Goal: Task Accomplishment & Management: Manage account settings

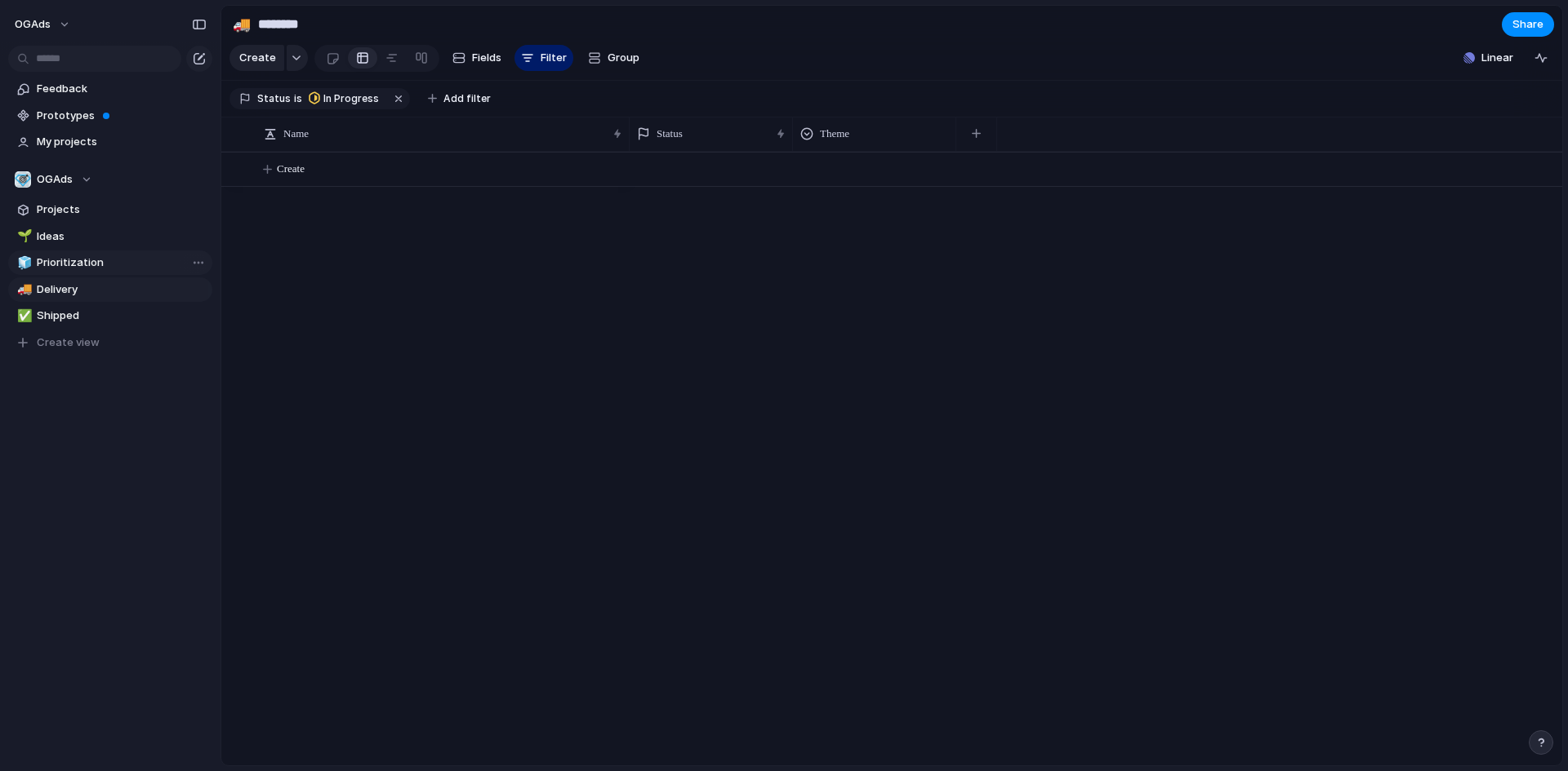
click at [59, 263] on span "Prioritization" at bounding box center [121, 263] width 170 height 17
type input "**********"
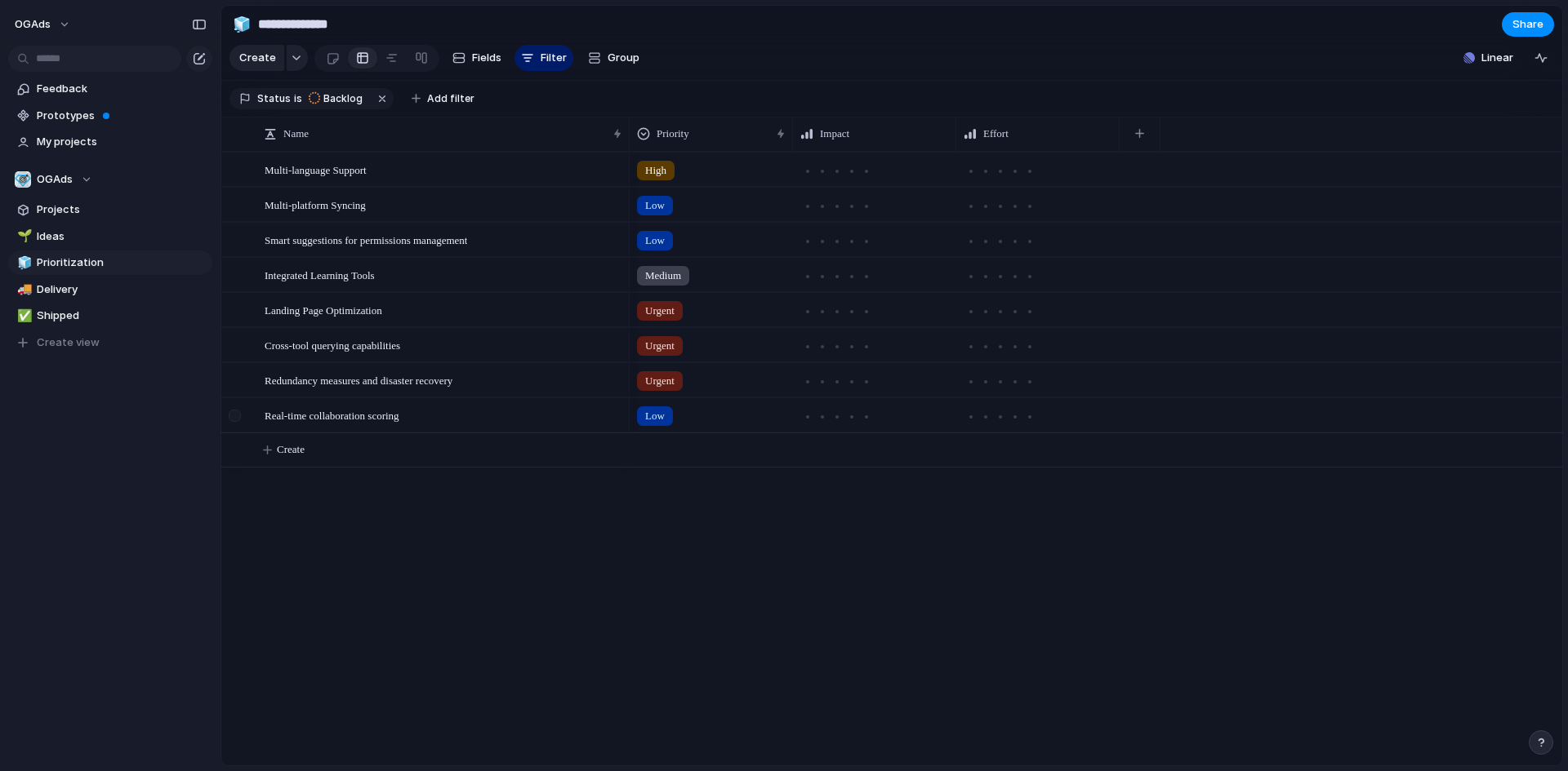
click at [250, 430] on div at bounding box center [237, 420] width 30 height 44
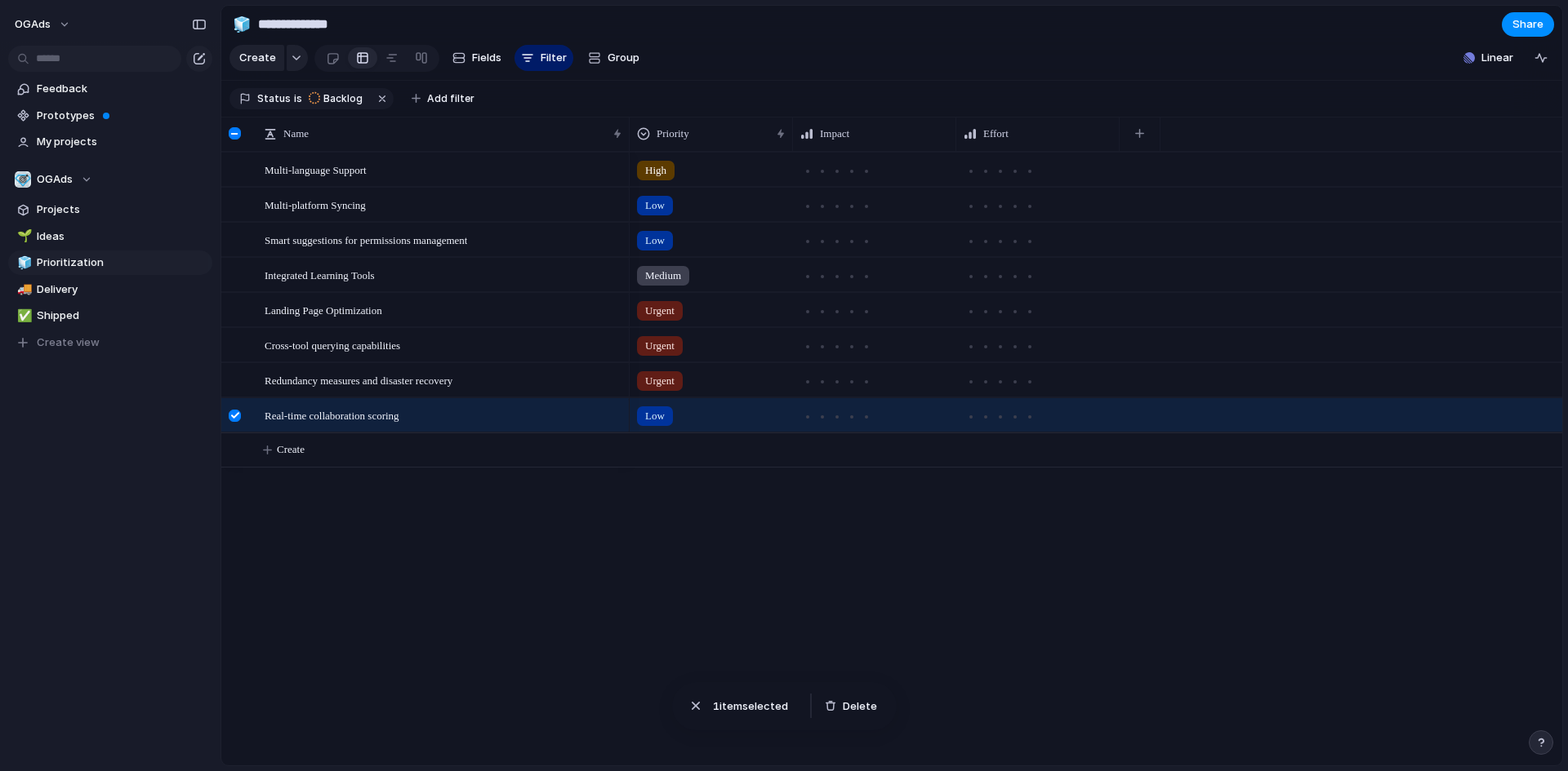
click at [233, 136] on div at bounding box center [236, 133] width 30 height 34
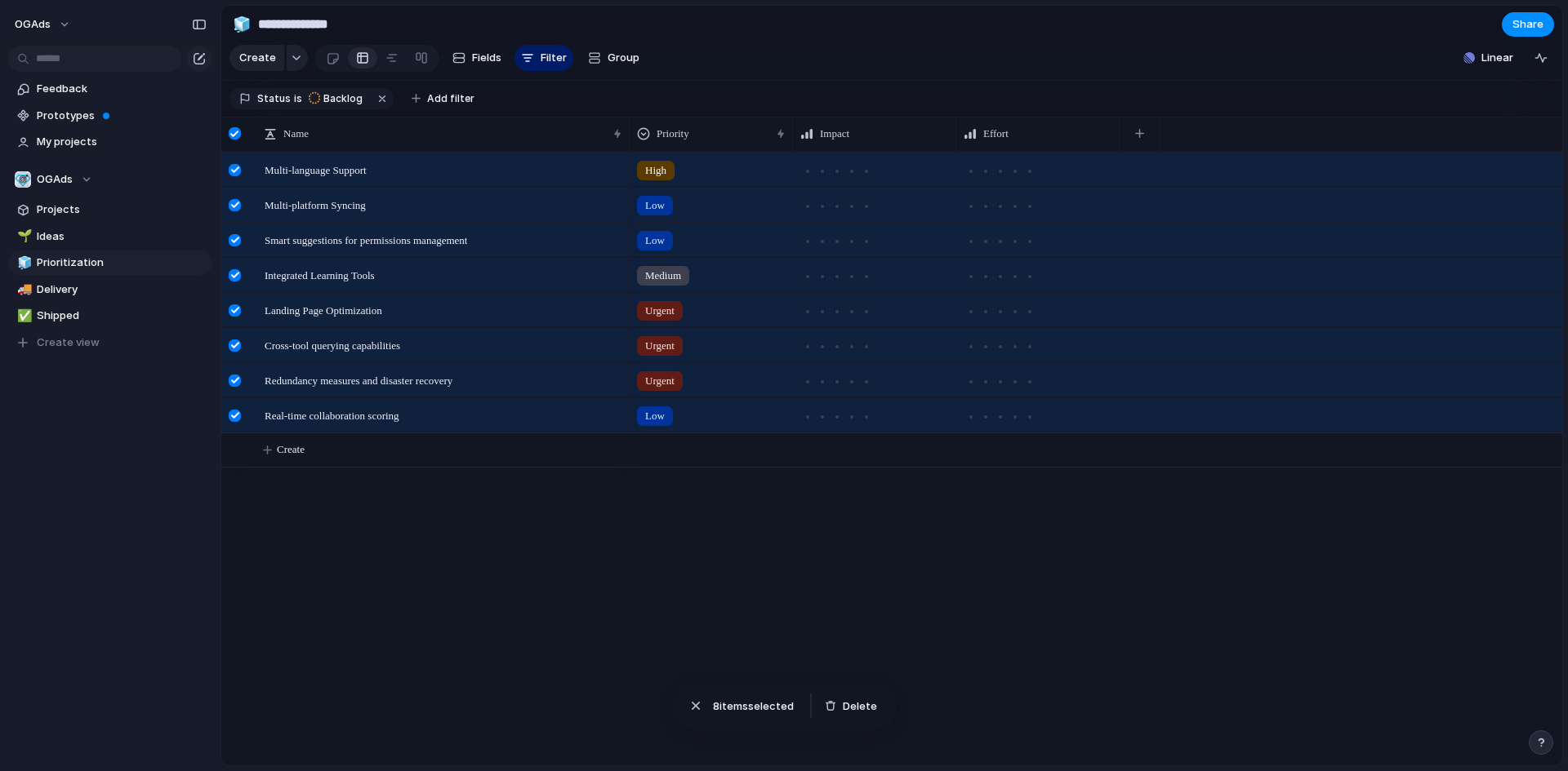
click at [237, 140] on div at bounding box center [234, 133] width 12 height 12
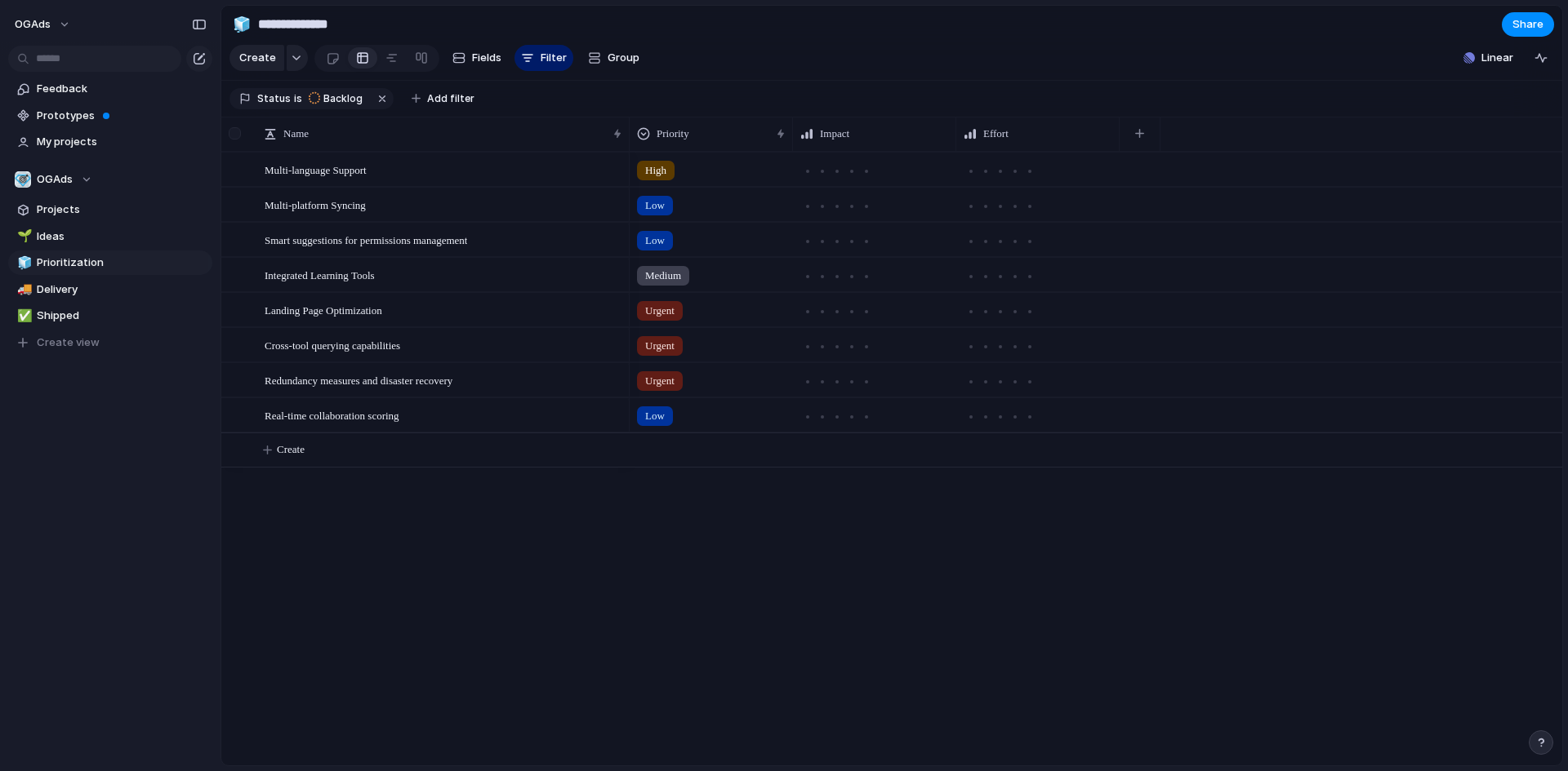
click at [237, 140] on div at bounding box center [234, 133] width 12 height 12
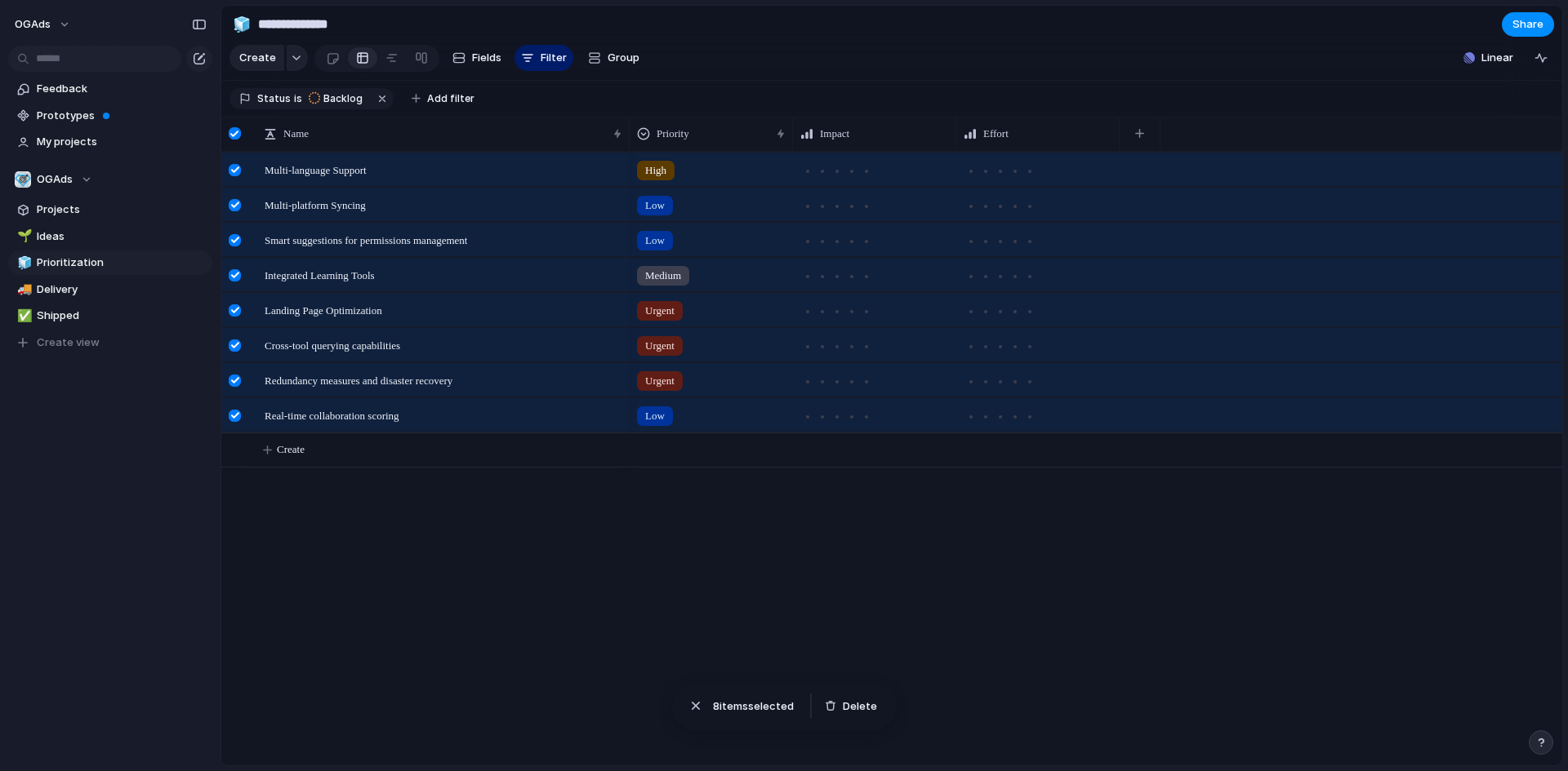
click at [484, 535] on div "Multi-language Support Multi-platform Syncing Smart suggestions for permissions…" at bounding box center [892, 459] width 1341 height 613
click at [59, 341] on span "Create view" at bounding box center [67, 343] width 62 height 17
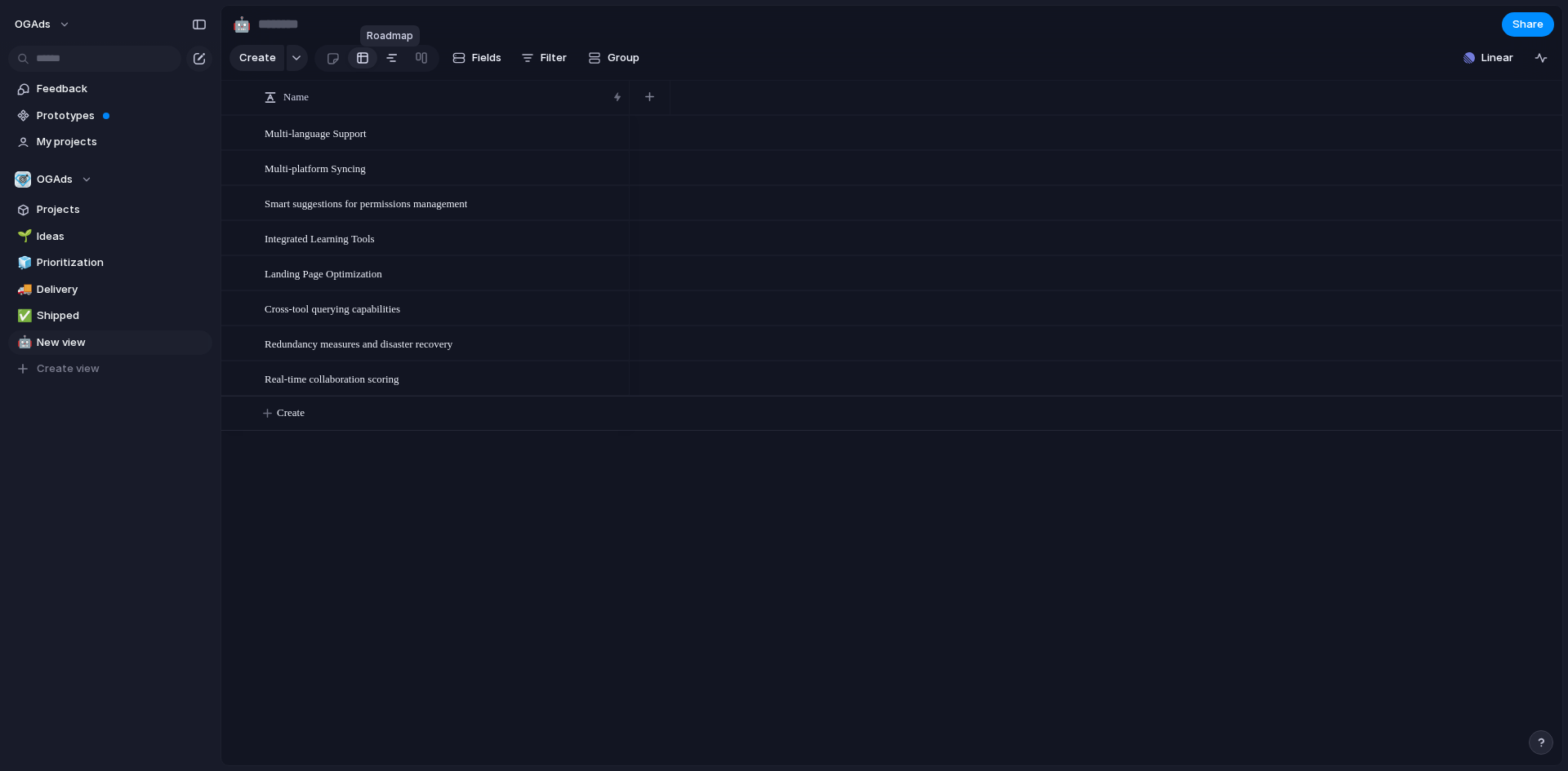
click at [385, 62] on div at bounding box center [392, 58] width 13 height 26
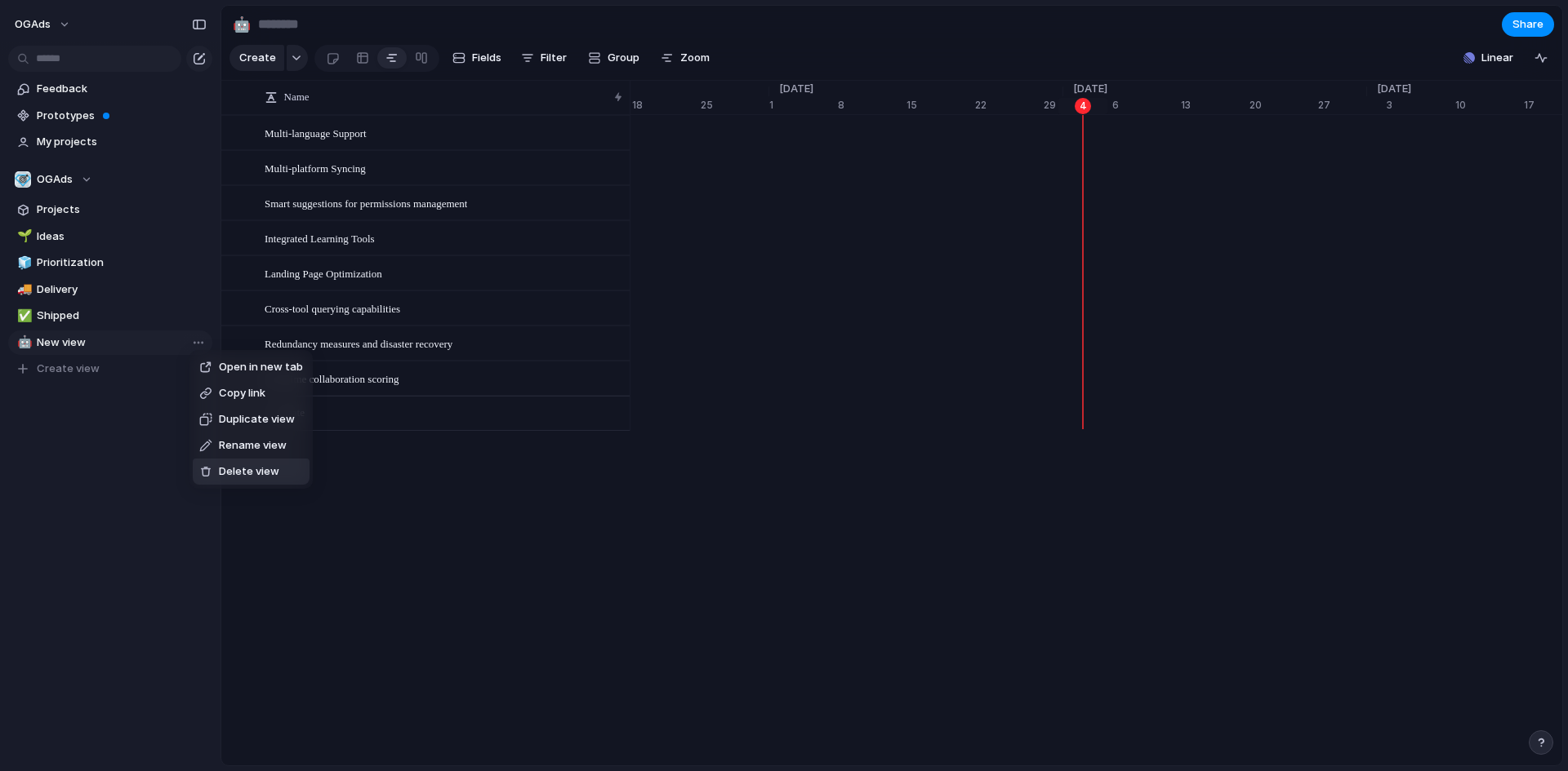
click at [231, 469] on span "Delete view" at bounding box center [249, 472] width 61 height 17
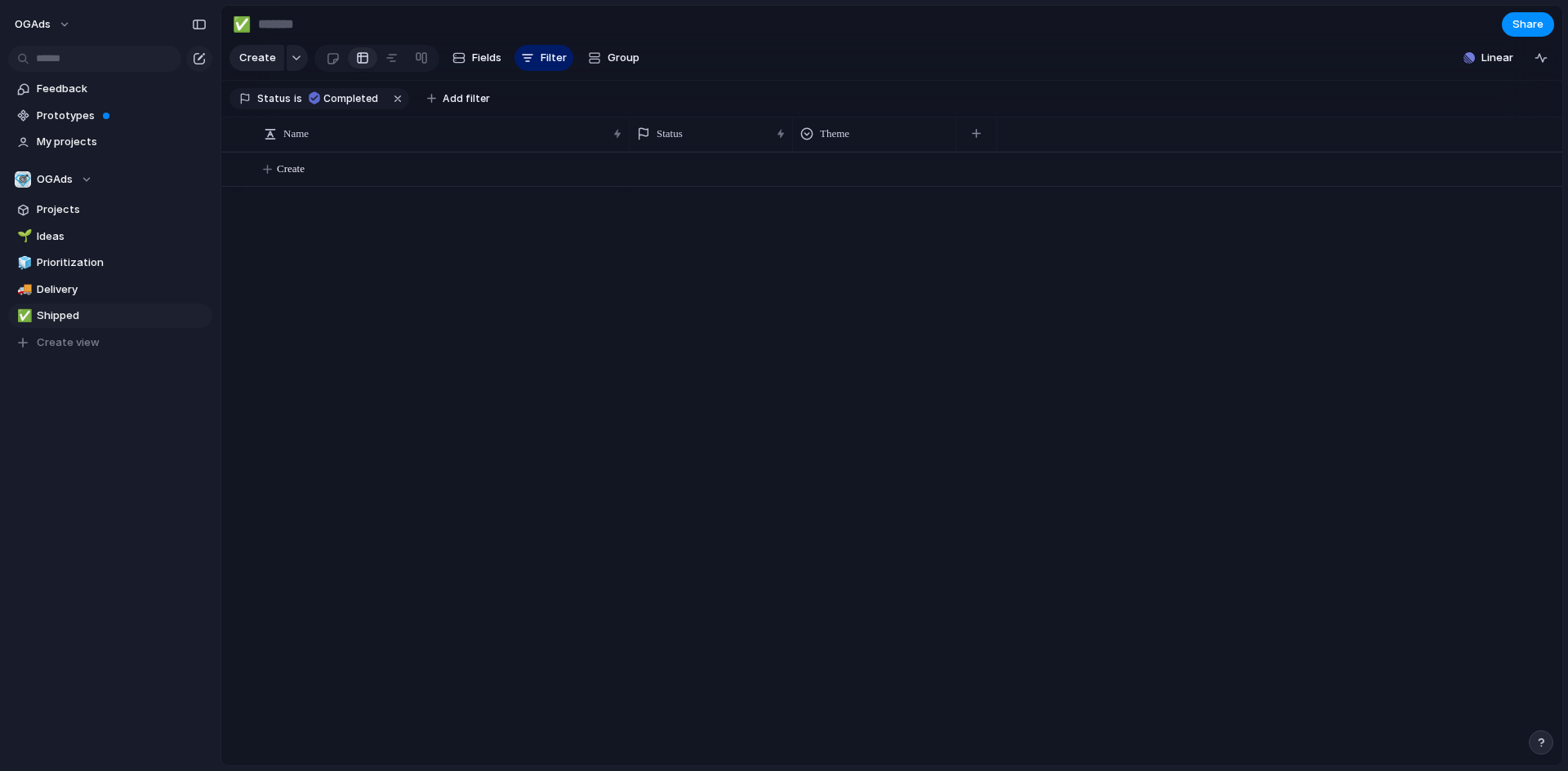
type input "*******"
